Goal: Check status

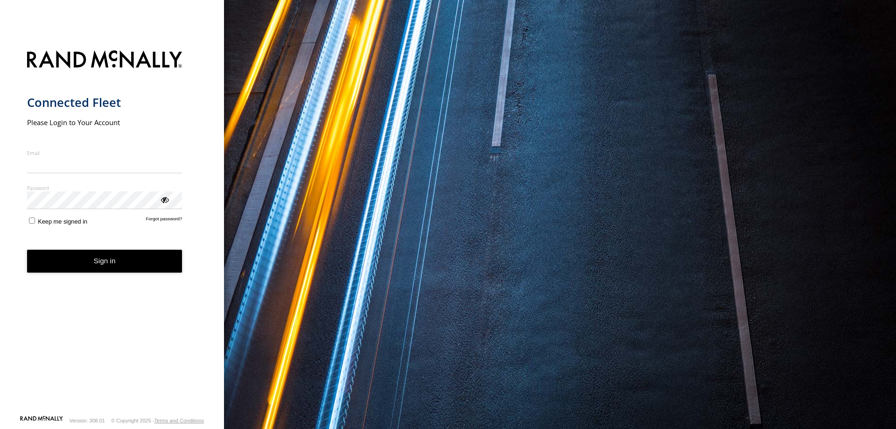
type input "**********"
click at [92, 271] on button "Sign in" at bounding box center [104, 261] width 155 height 23
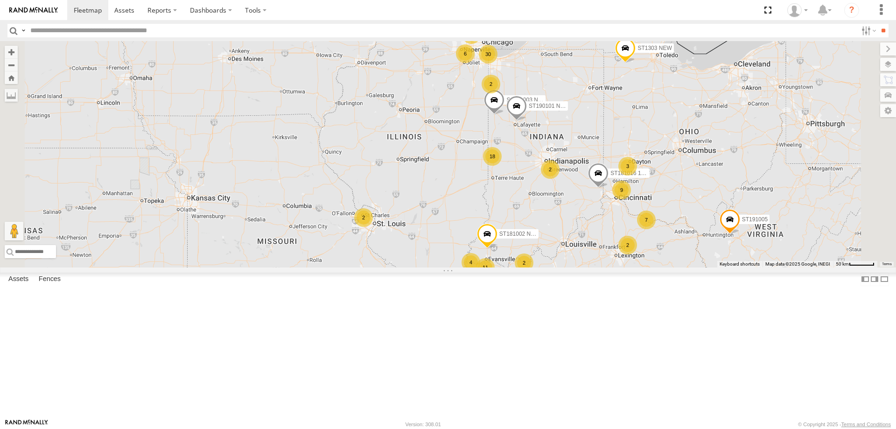
click at [501, 166] on div "18" at bounding box center [492, 156] width 19 height 19
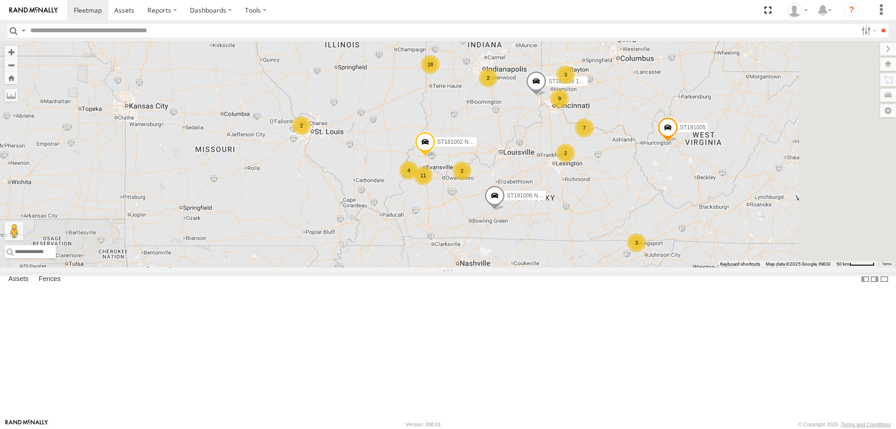
drag, startPoint x: 775, startPoint y: 272, endPoint x: 636, endPoint y: 230, distance: 145.1
click at [637, 230] on div "ST181006 NEW ST191004 ST191005 ST191006 NEW ST1303 NEW ST190901 NEW ST181002 NE…" at bounding box center [448, 154] width 896 height 226
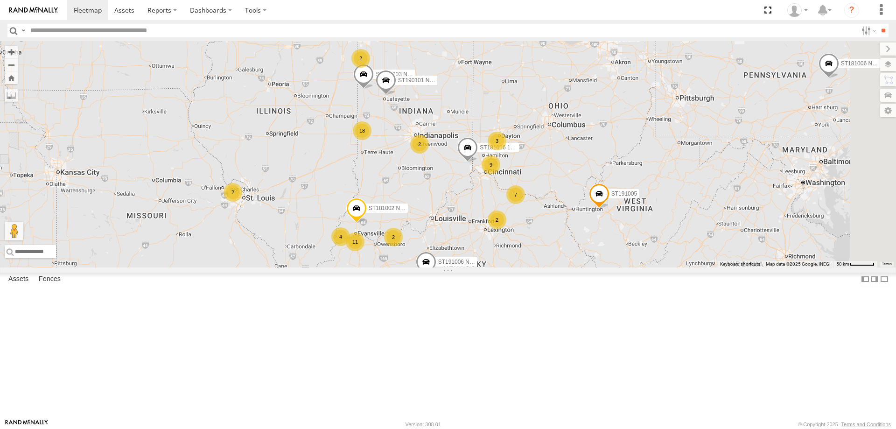
drag, startPoint x: 842, startPoint y: 215, endPoint x: 781, endPoint y: 277, distance: 86.4
click at [781, 267] on div "ST181006 NEW ST191004 ST191005 ST191006 NEW ST1303 NEW ST190901 NEW ST181002 NE…" at bounding box center [448, 154] width 896 height 226
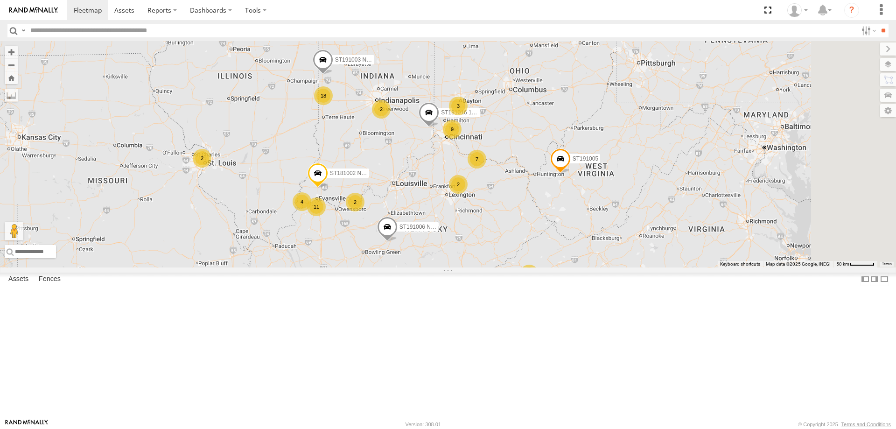
drag, startPoint x: 648, startPoint y: 354, endPoint x: 583, endPoint y: 300, distance: 85.1
click at [589, 267] on div "7 ST161101 NEW 4 11 9 ST191005 33 18 3 2 2 2 3 2 ST191006 NEW ST181002 NEW 5 ST…" at bounding box center [448, 154] width 896 height 226
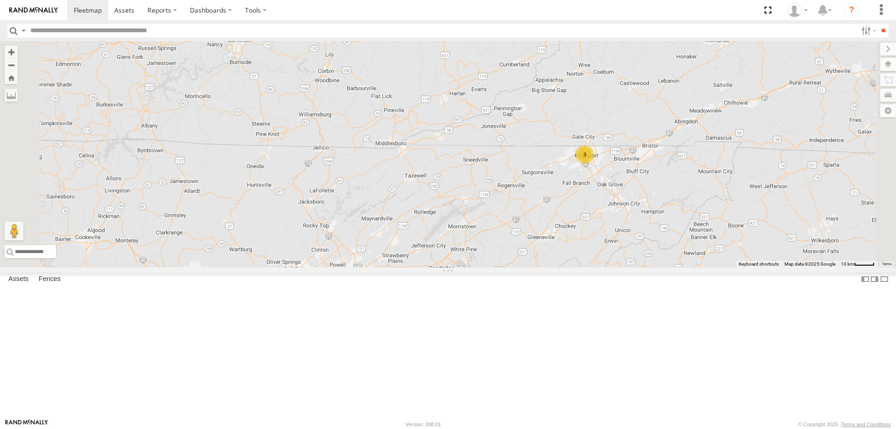
drag, startPoint x: 552, startPoint y: 348, endPoint x: 605, endPoint y: 287, distance: 80.3
click at [605, 267] on div "ST161101 NEW ST191005 ST191006 NEW ST181002 NEW ST1303 NEW ST191003 NEW* ST1901…" at bounding box center [448, 154] width 896 height 226
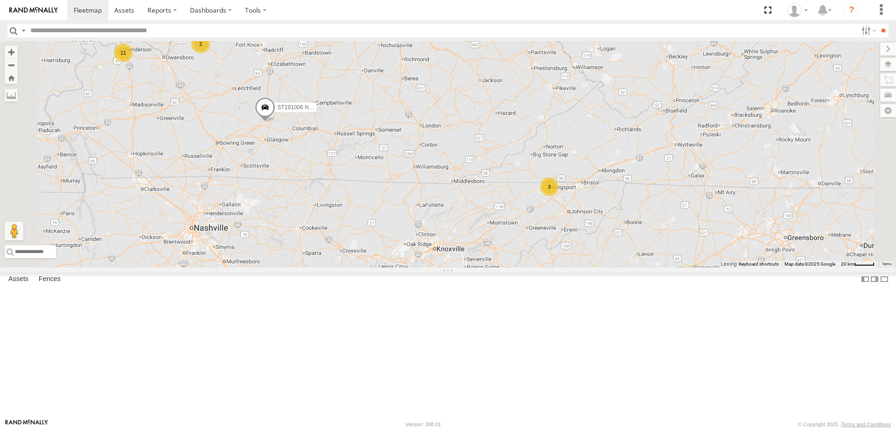
drag, startPoint x: 429, startPoint y: 225, endPoint x: 488, endPoint y: 285, distance: 84.4
click at [488, 267] on div "ST161101 NEW ST191005 ST191006 NEW ST181002 NEW ST1303 NEW ST191003 NEW* ST1901…" at bounding box center [448, 154] width 896 height 226
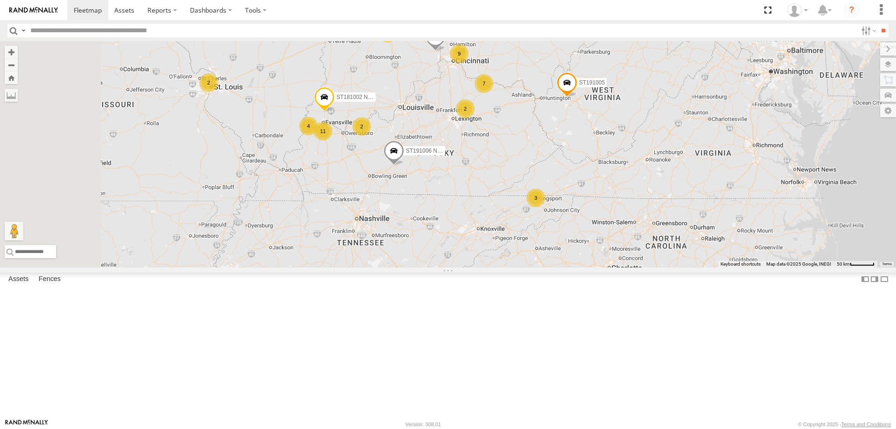
drag, startPoint x: 517, startPoint y: 317, endPoint x: 582, endPoint y: 296, distance: 67.7
click at [581, 267] on div "ST161101 NEW ST191005 ST191006 NEW ST181002 NEW ST1303 NEW ST191003 NEW* ST1901…" at bounding box center [448, 154] width 896 height 226
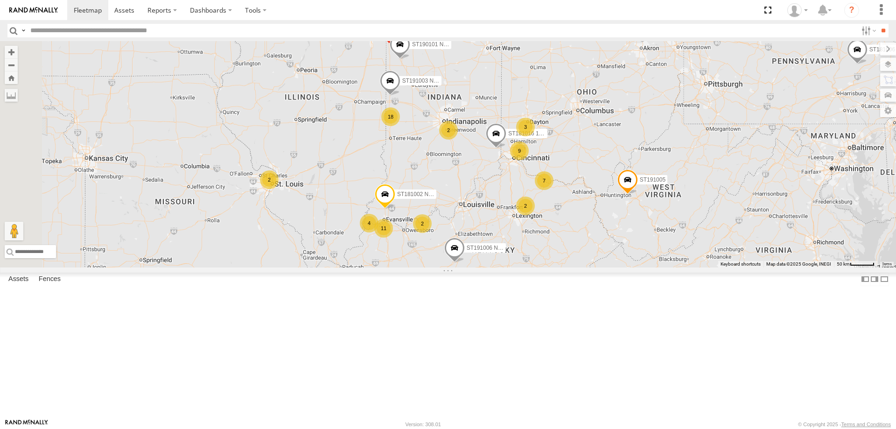
drag, startPoint x: 511, startPoint y: 249, endPoint x: 549, endPoint y: 352, distance: 110.2
click at [549, 267] on div "ST161101 NEW ST191005 ST191006 NEW ST181002 NEW ST1303 NEW ST191003 NEW* ST1901…" at bounding box center [448, 154] width 896 height 226
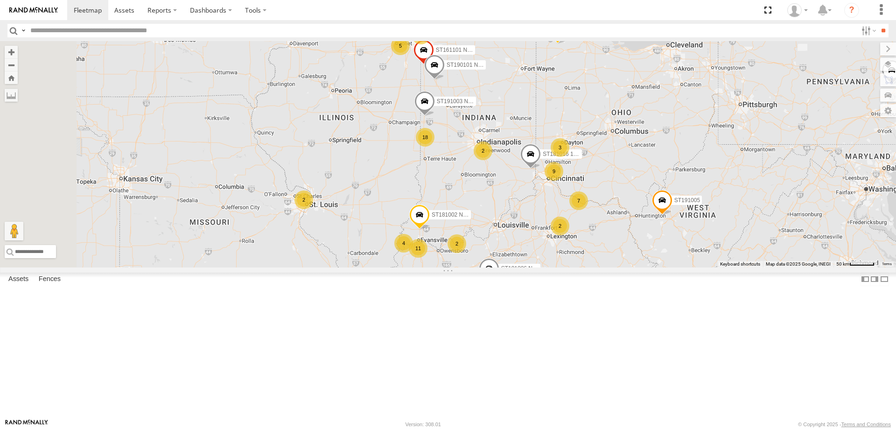
drag, startPoint x: 646, startPoint y: 317, endPoint x: 681, endPoint y: 337, distance: 41.0
click at [681, 267] on div "ST161101 NEW ST191005 ST191006 NEW ST181002 NEW ST1303 NEW ST191003 NEW* ST1901…" at bounding box center [448, 154] width 896 height 226
